Goal: Find specific page/section: Find specific page/section

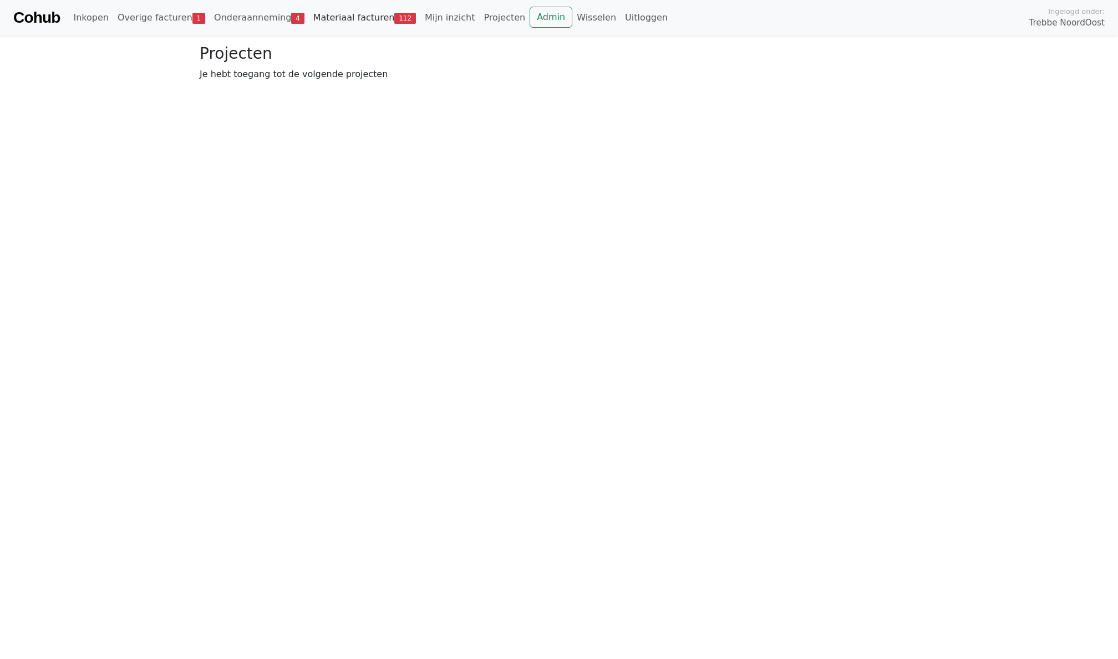
click at [340, 20] on link "Materiaal facturen 112" at bounding box center [364, 18] width 111 height 22
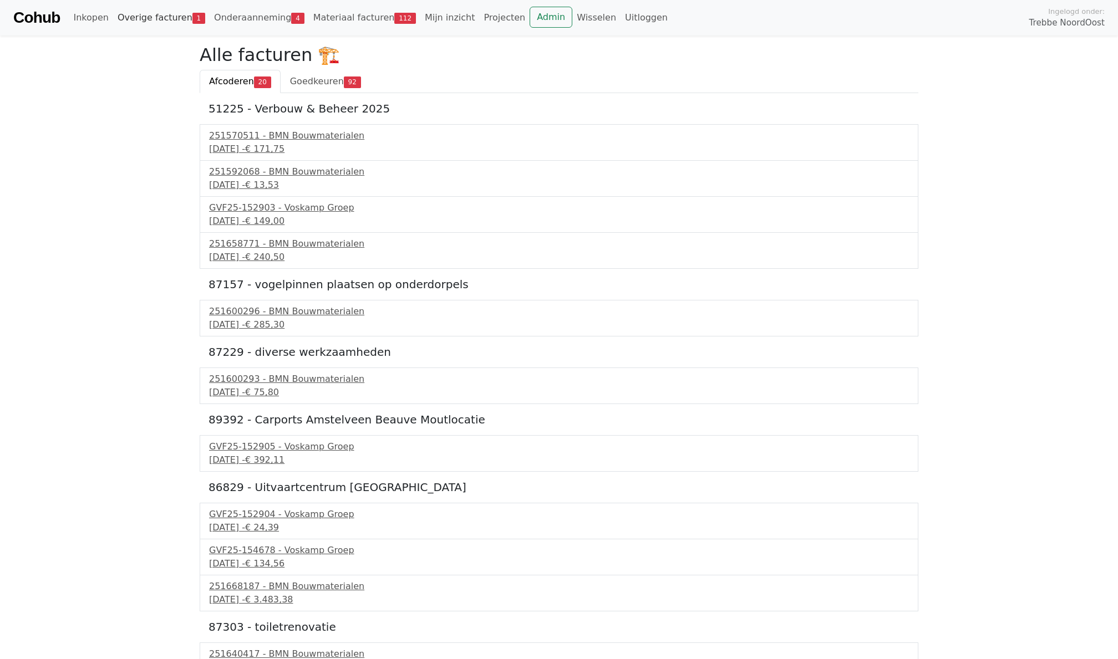
click at [157, 23] on link "Overige facturen 1" at bounding box center [161, 18] width 96 height 22
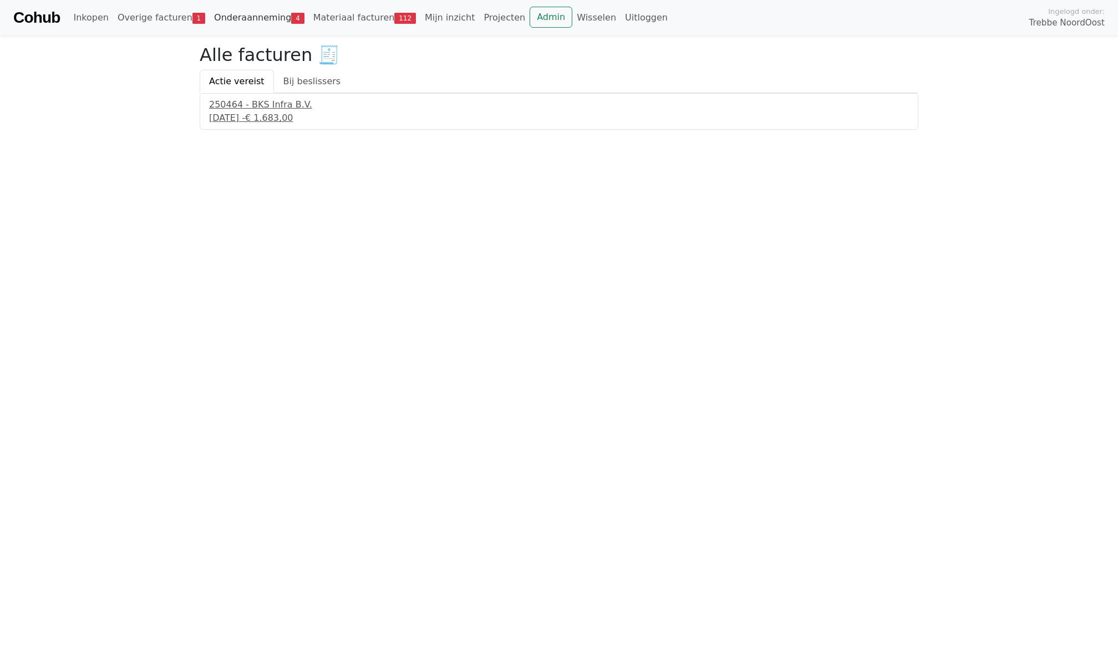
click at [233, 16] on link "Onderaanneming 4" at bounding box center [259, 18] width 99 height 22
click at [339, 18] on link "Materiaal facturen 112" at bounding box center [364, 18] width 111 height 22
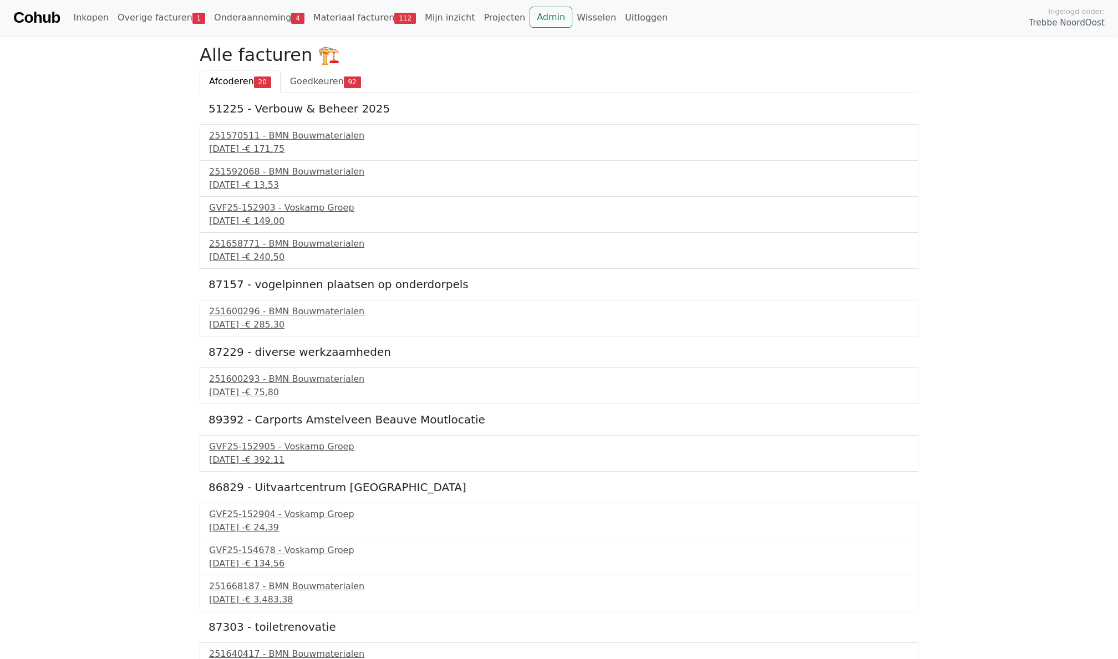
click at [535, 28] on li "Admin" at bounding box center [550, 18] width 43 height 22
click at [533, 14] on link "Admin" at bounding box center [550, 17] width 43 height 21
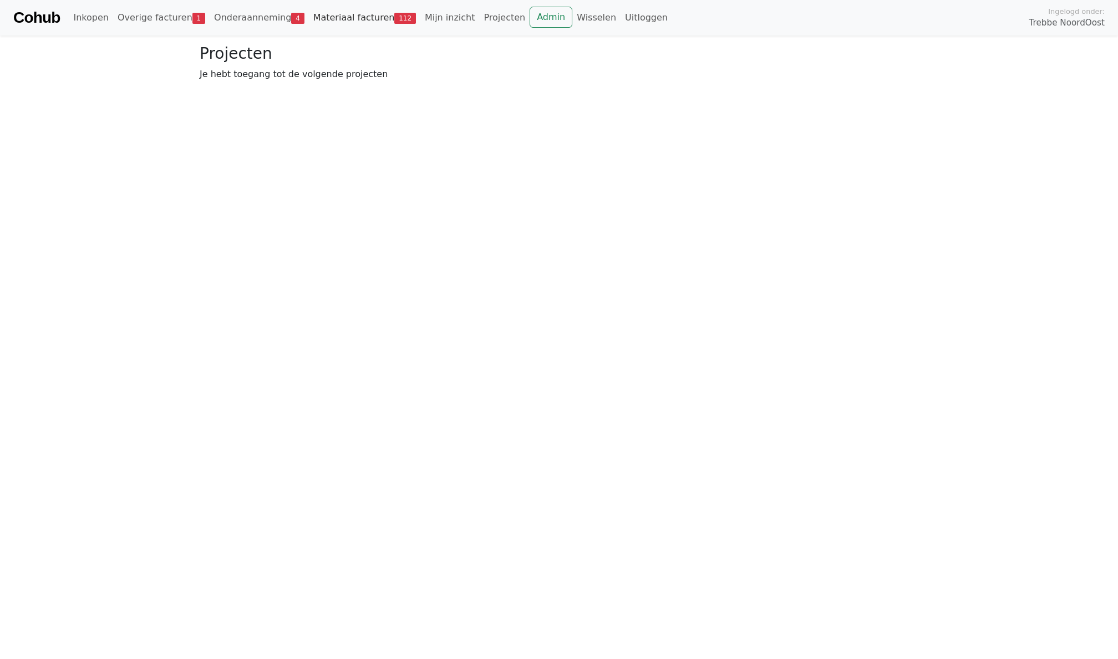
click at [333, 19] on link "Materiaal facturen 112" at bounding box center [364, 18] width 111 height 22
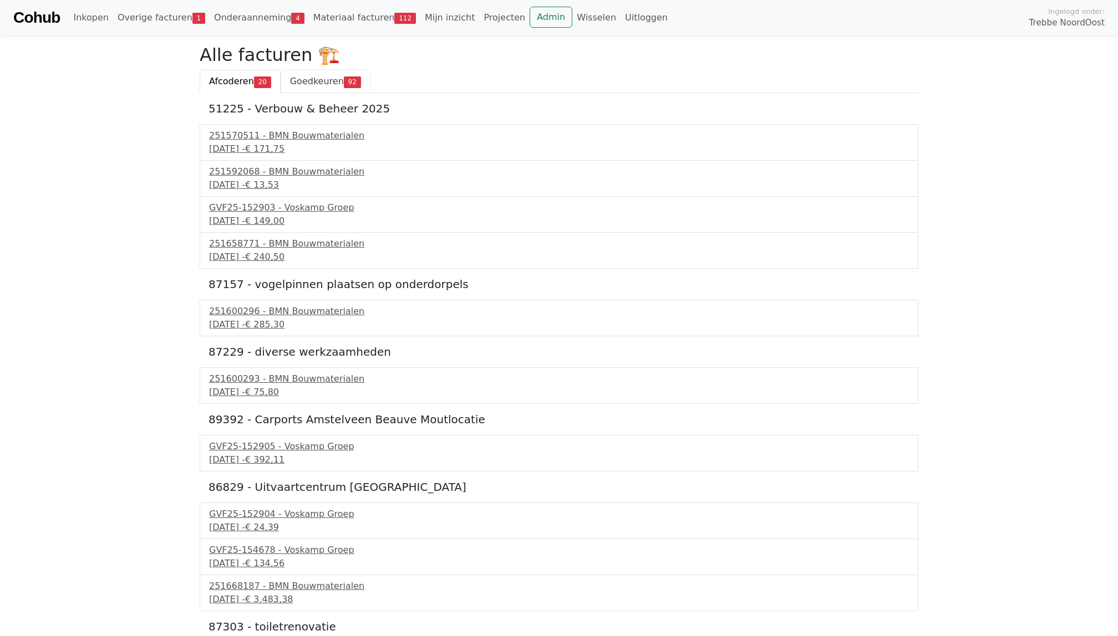
click at [304, 80] on span "Goedkeuren" at bounding box center [317, 81] width 54 height 11
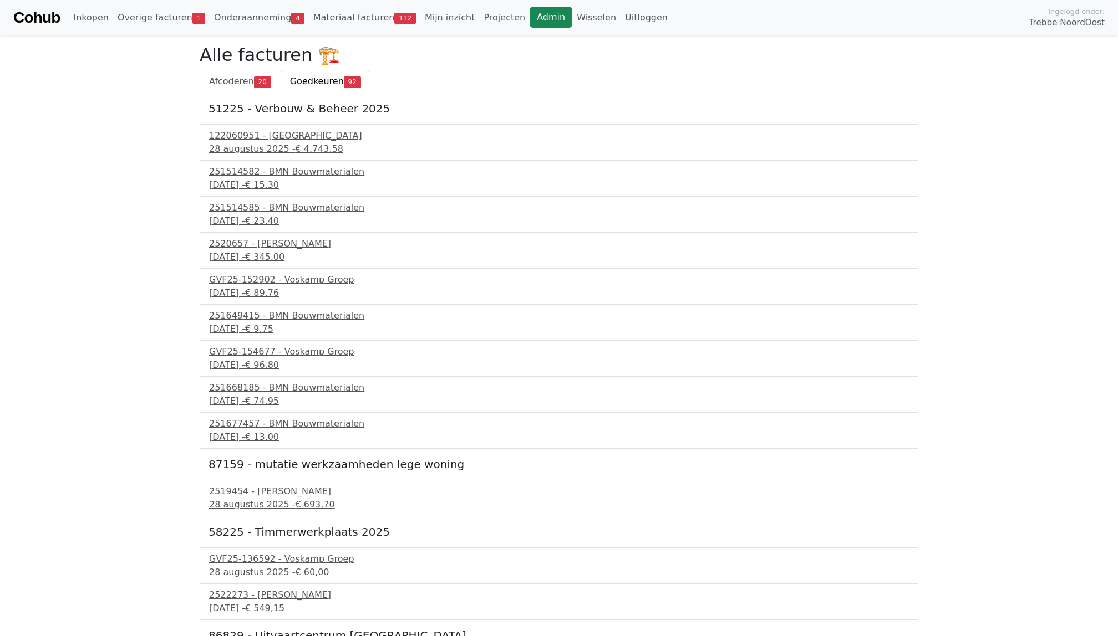
click at [547, 18] on link "Admin" at bounding box center [550, 17] width 43 height 21
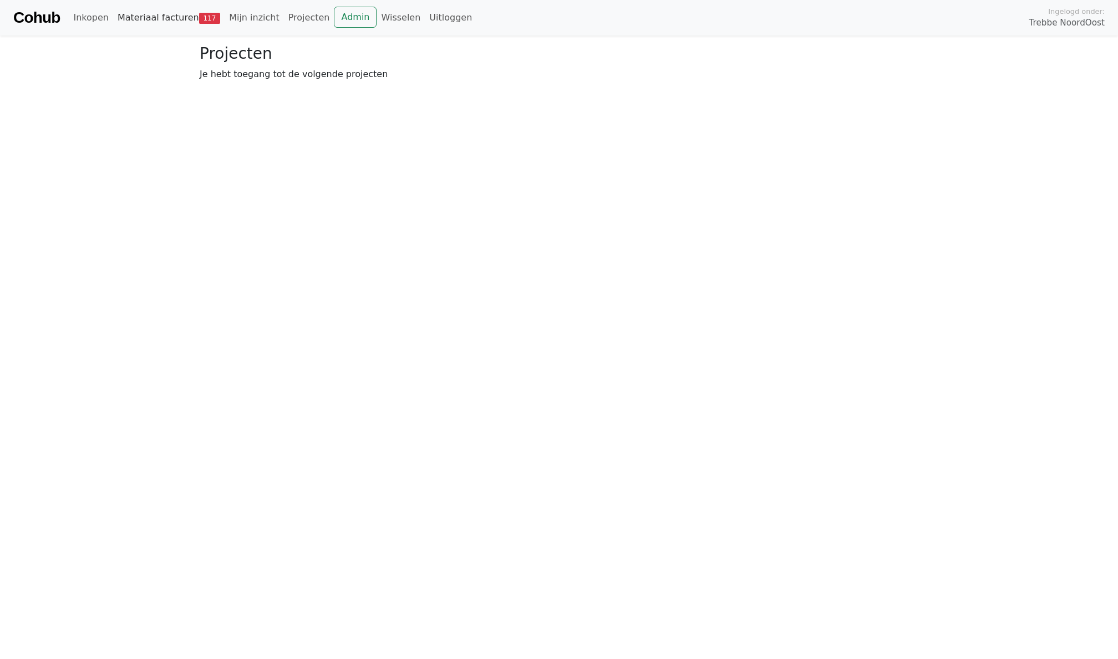
click at [180, 14] on link "Materiaal facturen 117" at bounding box center [168, 18] width 111 height 22
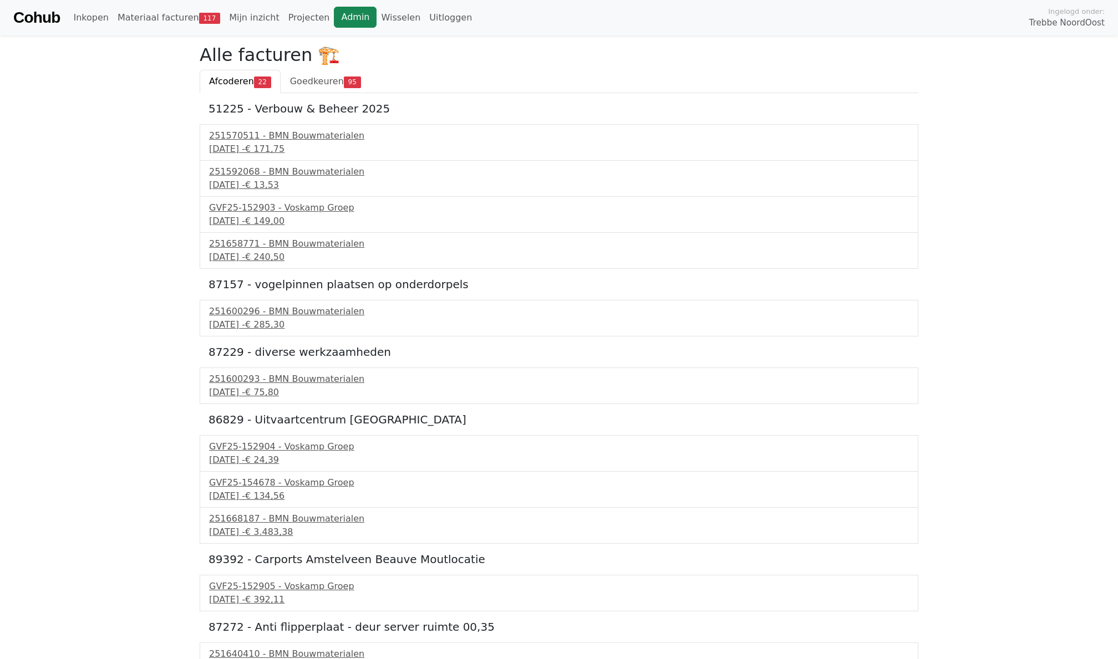
click at [348, 16] on link "Admin" at bounding box center [355, 17] width 43 height 21
